Goal: Check status: Check status

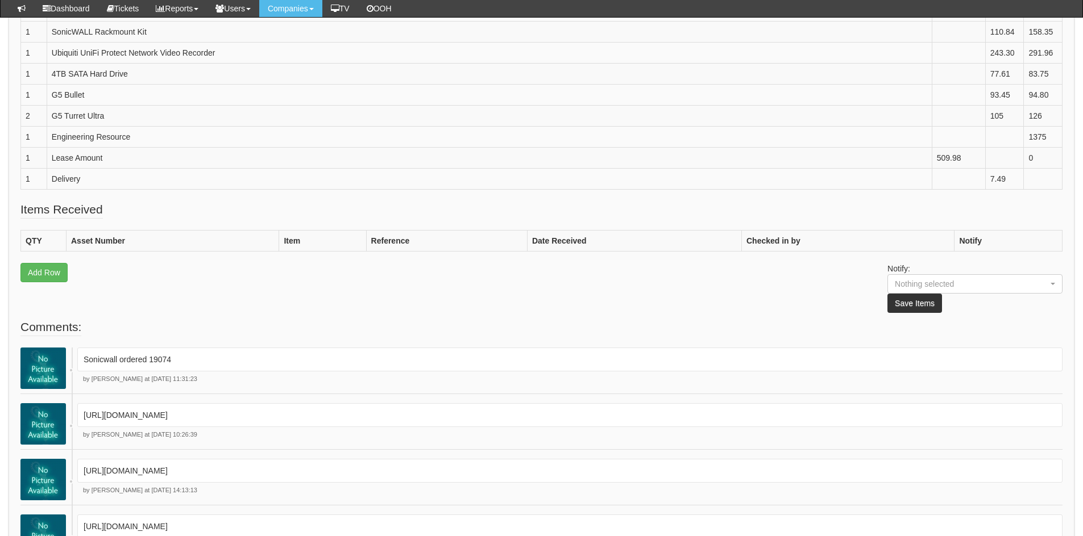
scroll to position [230, 0]
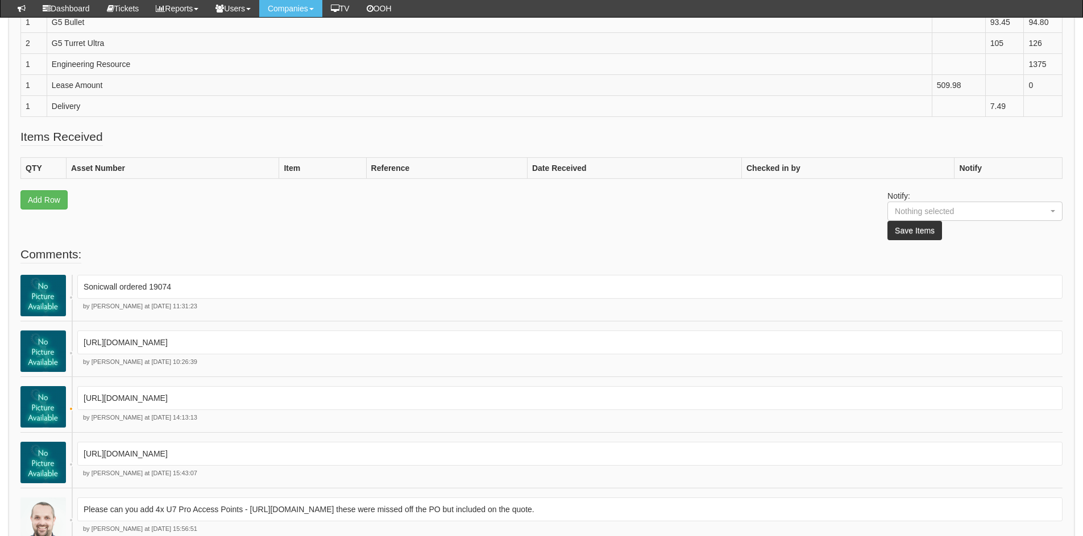
scroll to position [719, 0]
